Goal: Information Seeking & Learning: Learn about a topic

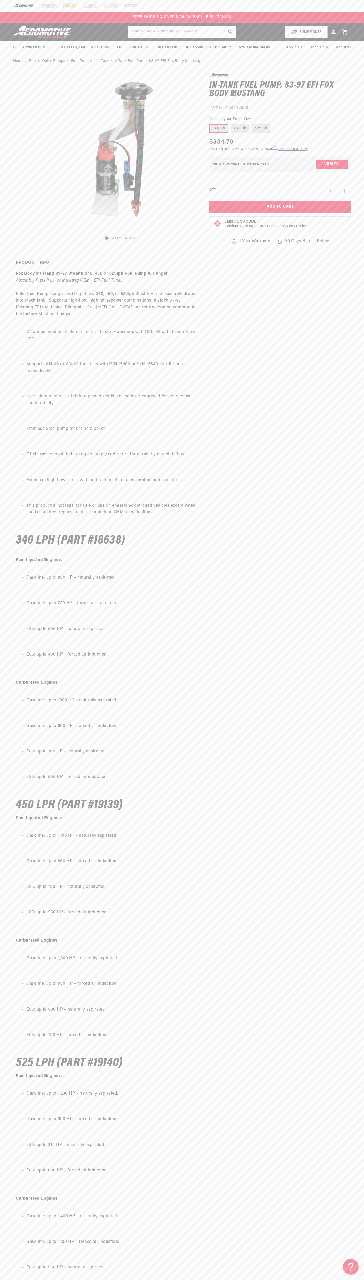
click at [268, 4] on div at bounding box center [182, 6] width 364 height 12
click at [344, 967] on div "0.0 star rating Write a review In-Tank Fuel Pump, 83-97 EFI Fox Body Mustang In…" at bounding box center [275, 722] width 152 height 1298
click at [356, 1275] on html "Skip to content Your cart Your cart is empty Loading... You may also like Subto…" at bounding box center [182, 640] width 364 height 1280
click at [19, 1148] on ul "E85: up to 810 HP – naturally aspirated." at bounding box center [106, 1144] width 181 height 7
